Goal: Transaction & Acquisition: Obtain resource

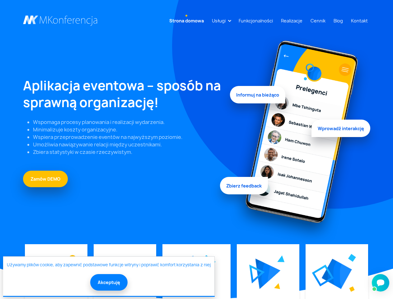
click at [220, 21] on link "Usługi" at bounding box center [218, 21] width 19 height 12
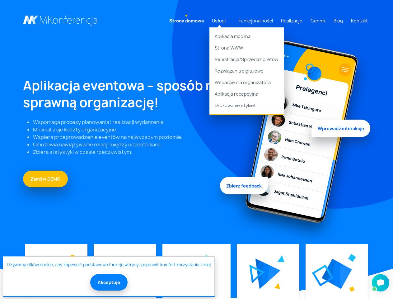
click at [267, 273] on img at bounding box center [267, 273] width 25 height 30
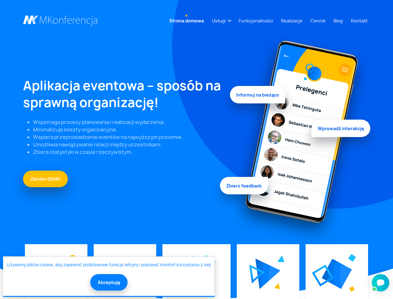
click at [336, 273] on img at bounding box center [337, 273] width 30 height 30
click at [108, 282] on button "Akceptuję" at bounding box center [108, 282] width 37 height 16
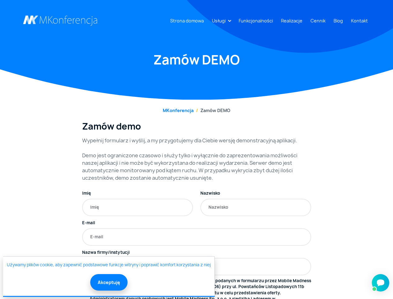
click at [220, 21] on link "Usługi" at bounding box center [218, 21] width 19 height 12
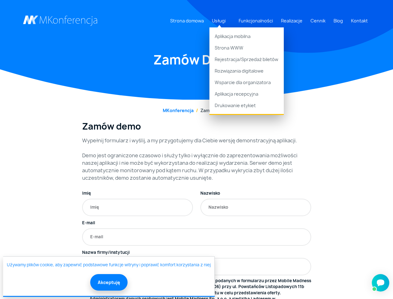
click at [108, 282] on button "Akceptuję" at bounding box center [108, 282] width 37 height 16
